Goal: Find specific page/section: Find specific page/section

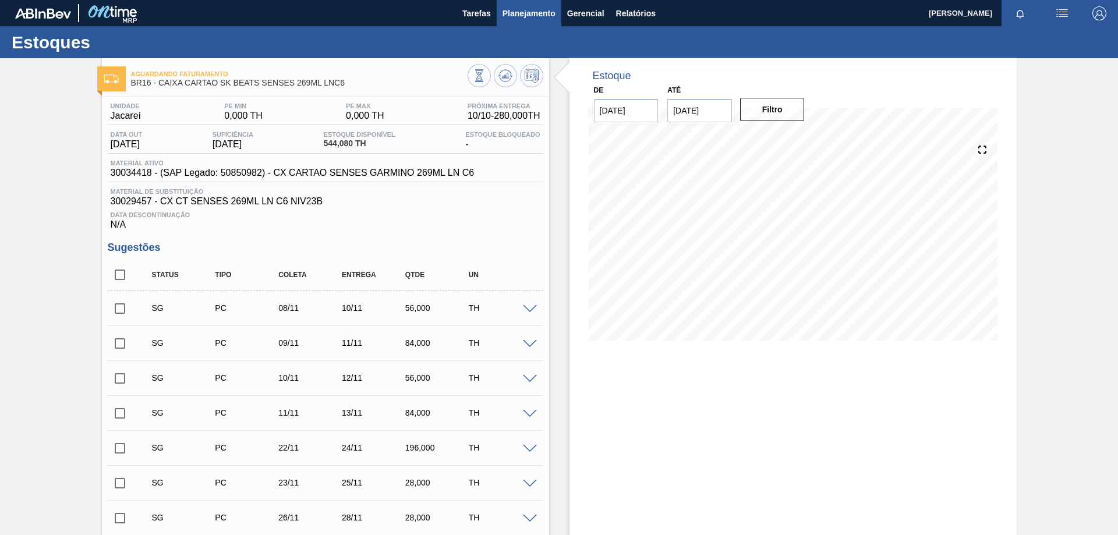
click at [518, 8] on span "Planejamento" at bounding box center [529, 13] width 53 height 14
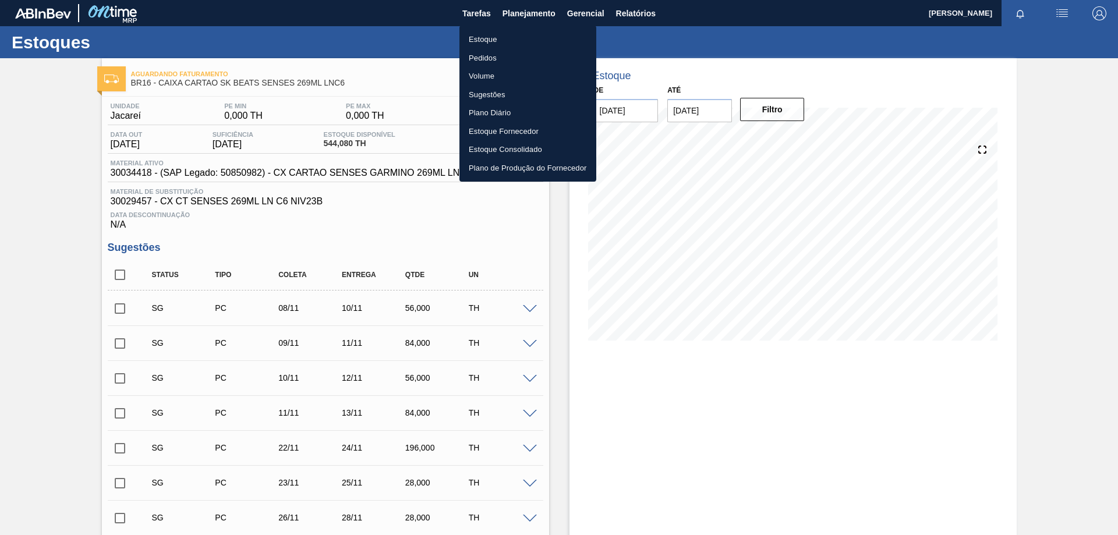
click at [478, 41] on li "Estoque" at bounding box center [528, 39] width 137 height 19
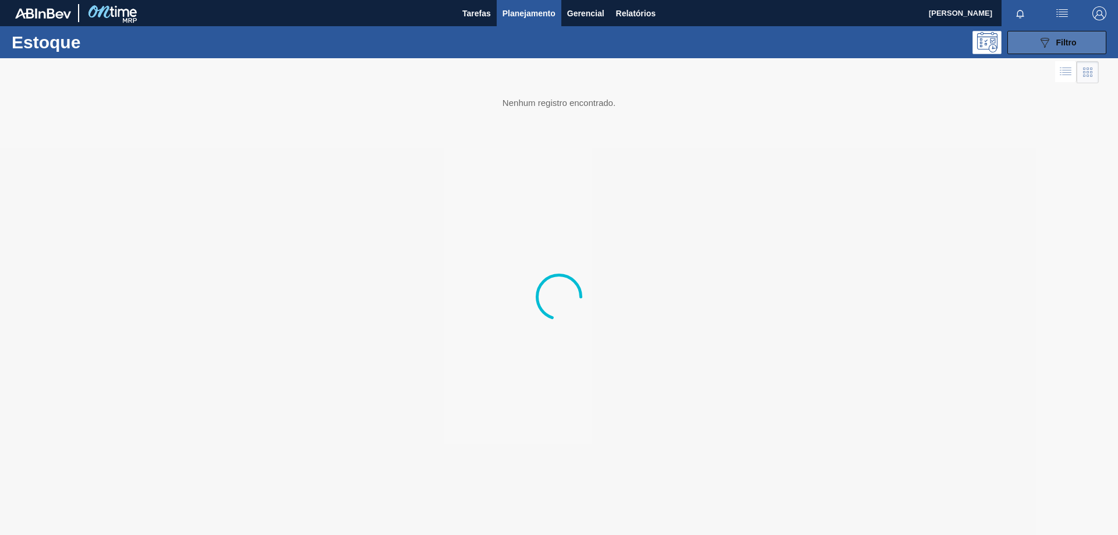
click at [1058, 43] on span "Filtro" at bounding box center [1066, 42] width 20 height 9
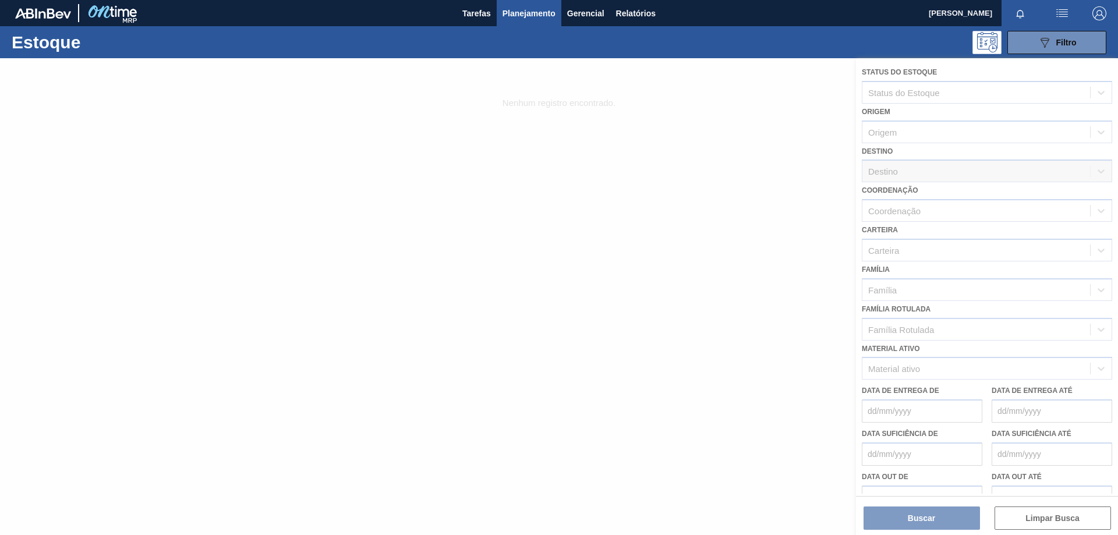
click at [899, 374] on div at bounding box center [559, 296] width 1118 height 477
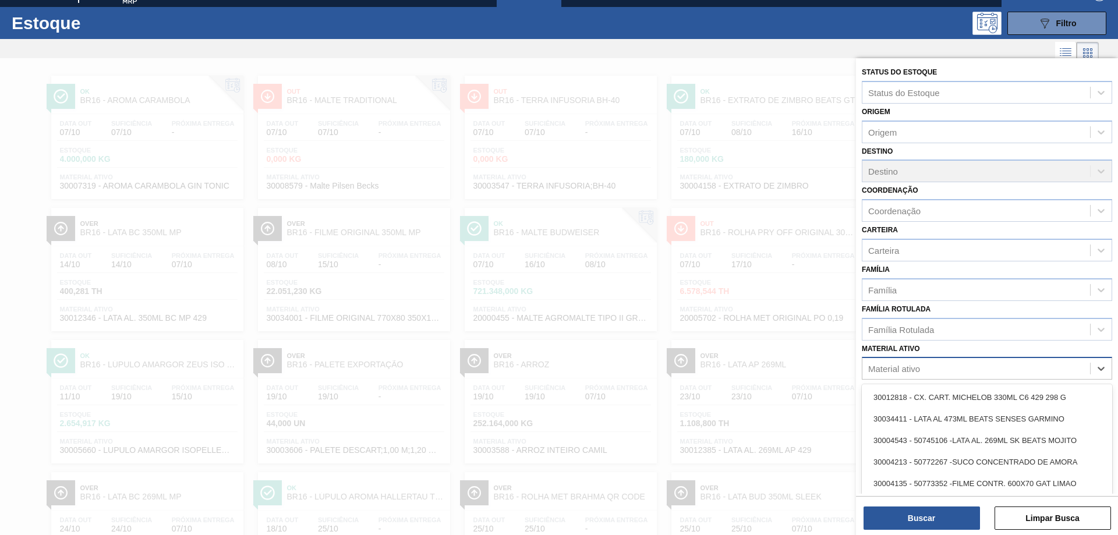
click at [898, 367] on div "Material ativo" at bounding box center [894, 369] width 52 height 10
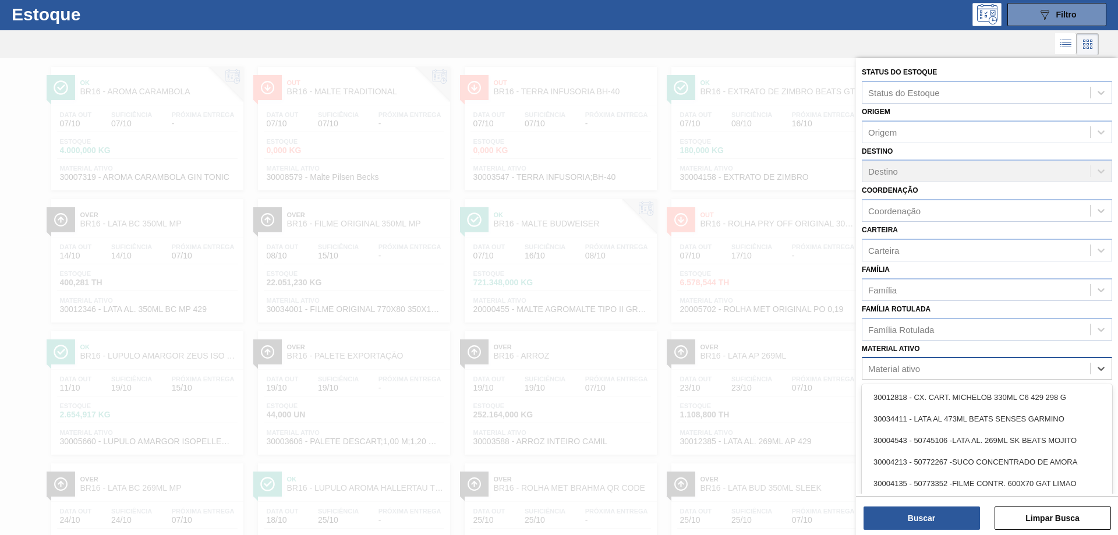
scroll to position [29, 0]
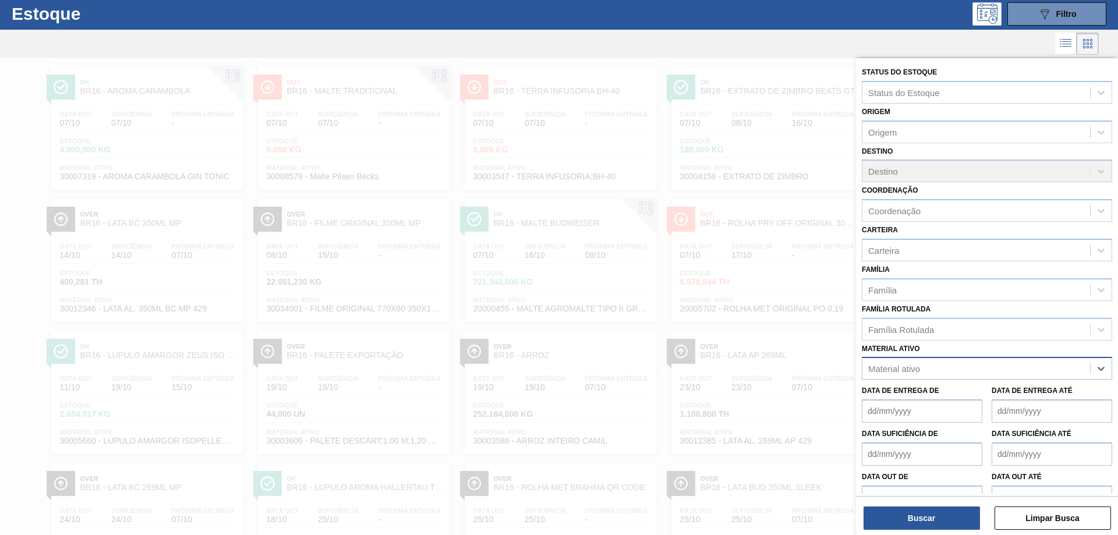
click at [991, 373] on div "Material ativo" at bounding box center [977, 369] width 228 height 17
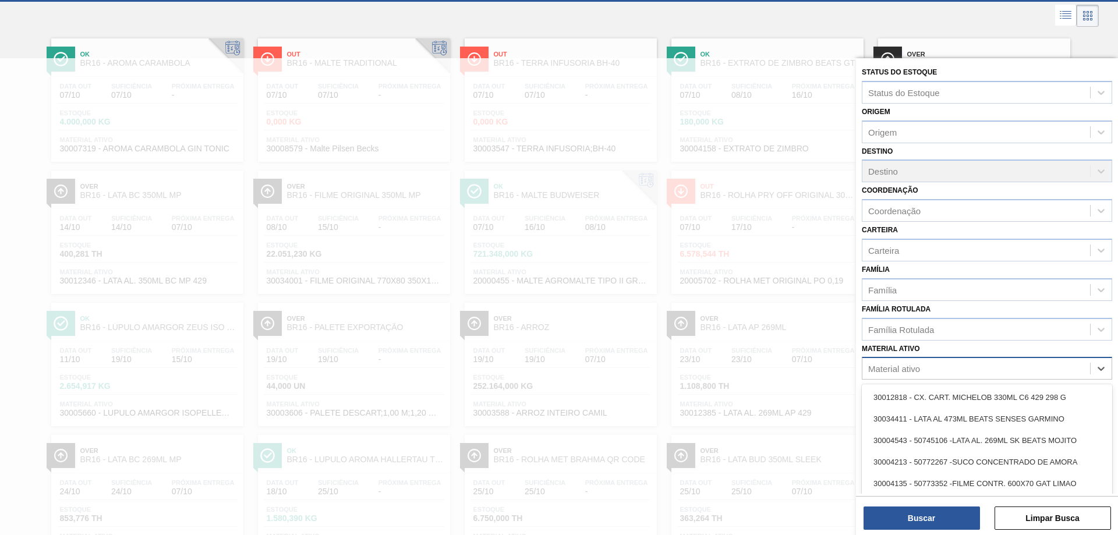
scroll to position [57, 0]
paste ativo "30007969"
type ativo "30007969"
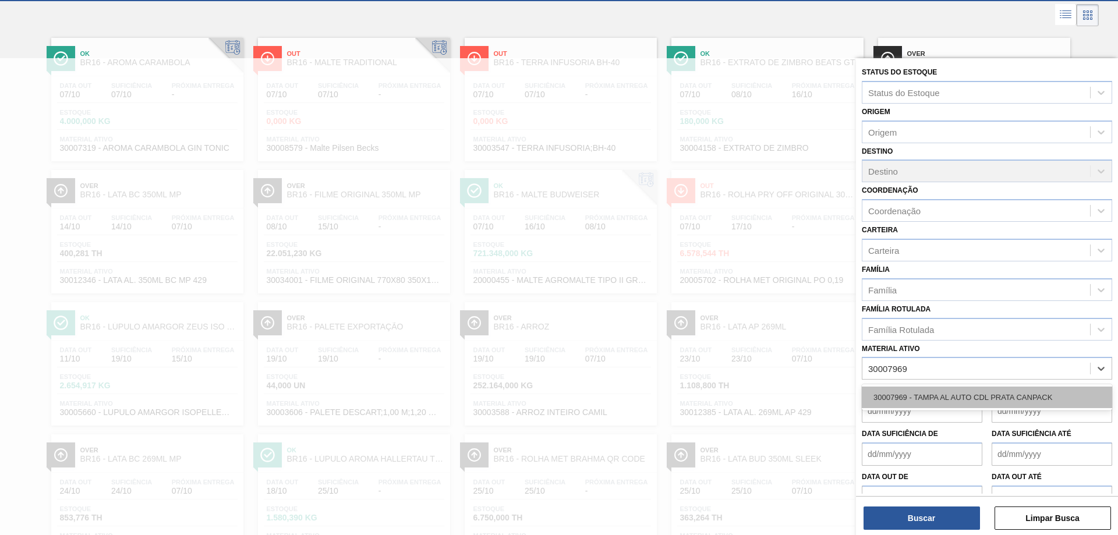
click at [957, 397] on div "30007969 - TAMPA AL AUTO CDL PRATA CANPACK" at bounding box center [987, 398] width 250 height 22
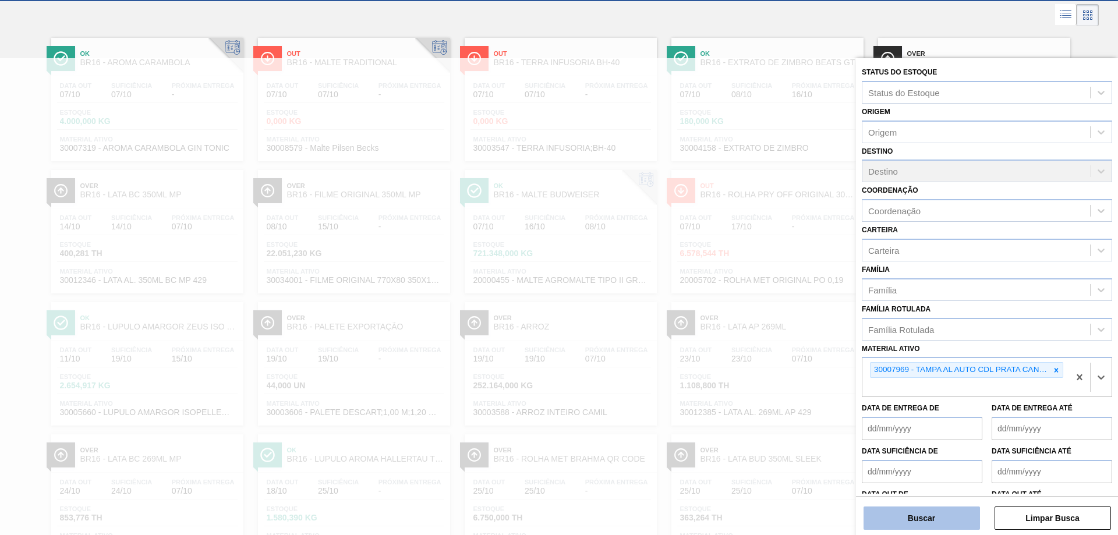
click at [928, 520] on button "Buscar" at bounding box center [922, 518] width 116 height 23
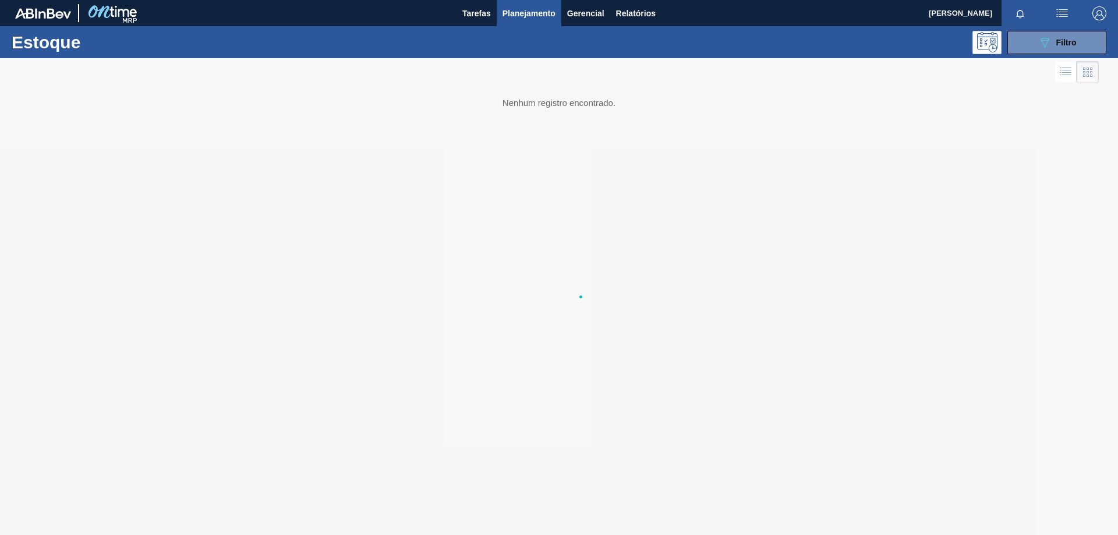
scroll to position [0, 0]
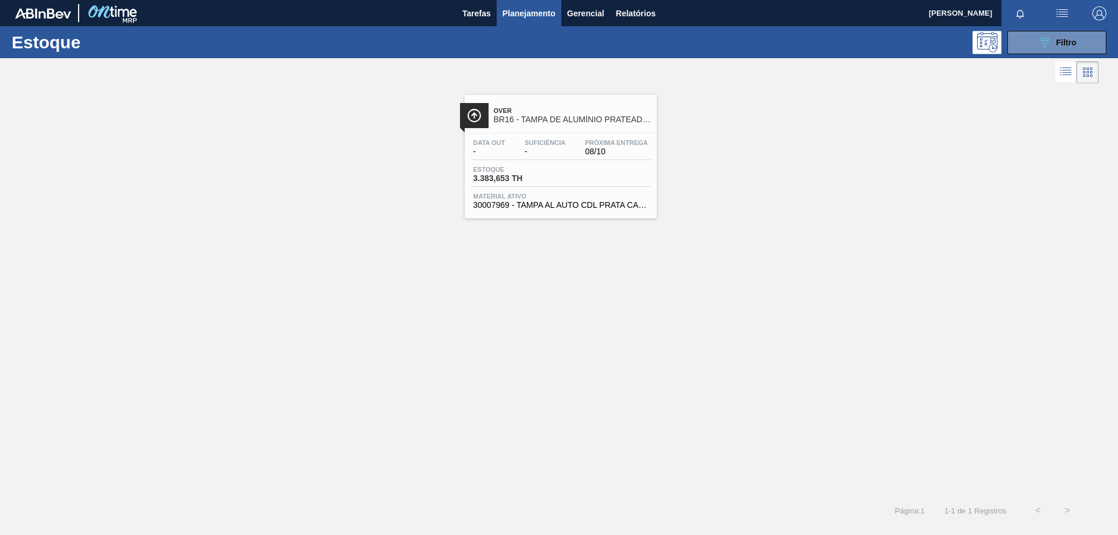
click at [590, 183] on div "Estoque 3.383,653 TH" at bounding box center [561, 176] width 181 height 21
